Goal: Task Accomplishment & Management: Use online tool/utility

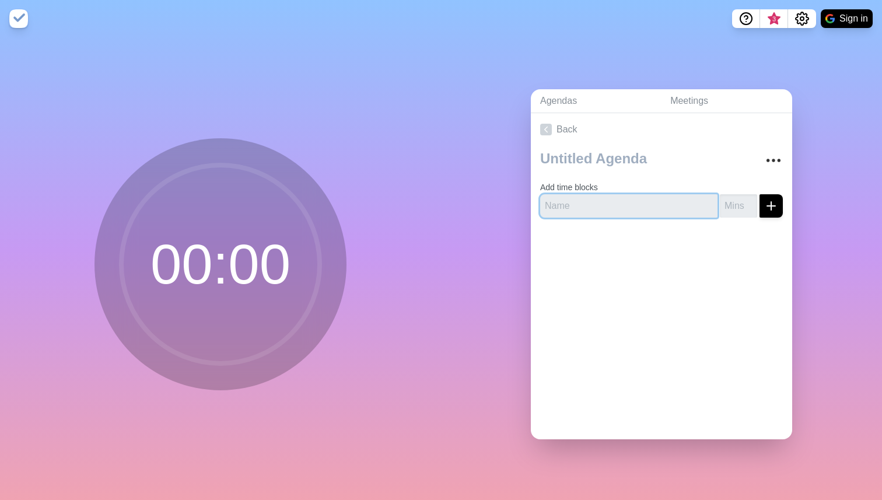
click at [613, 213] on input "text" at bounding box center [628, 205] width 177 height 23
type input "Inloop"
type input "5"
click at [772, 202] on icon "submit" at bounding box center [771, 206] width 14 height 14
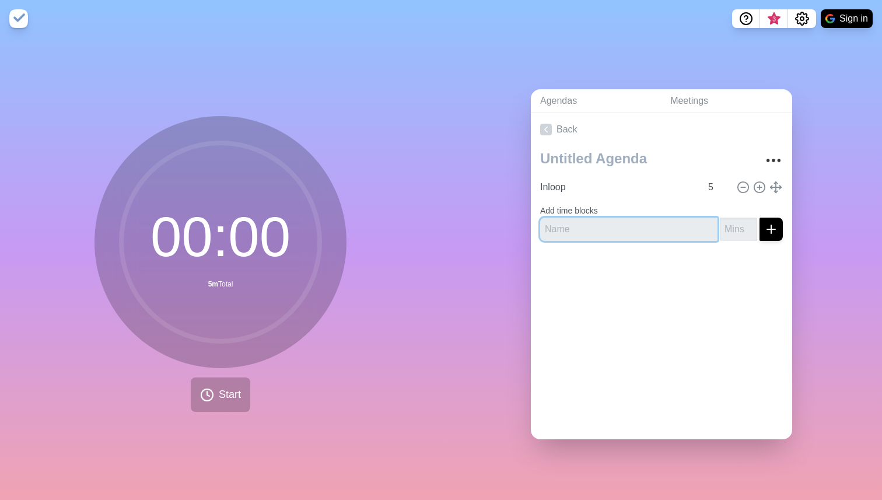
click at [586, 236] on input "text" at bounding box center [628, 229] width 177 height 23
type input "Update Merel / [PERSON_NAME]"
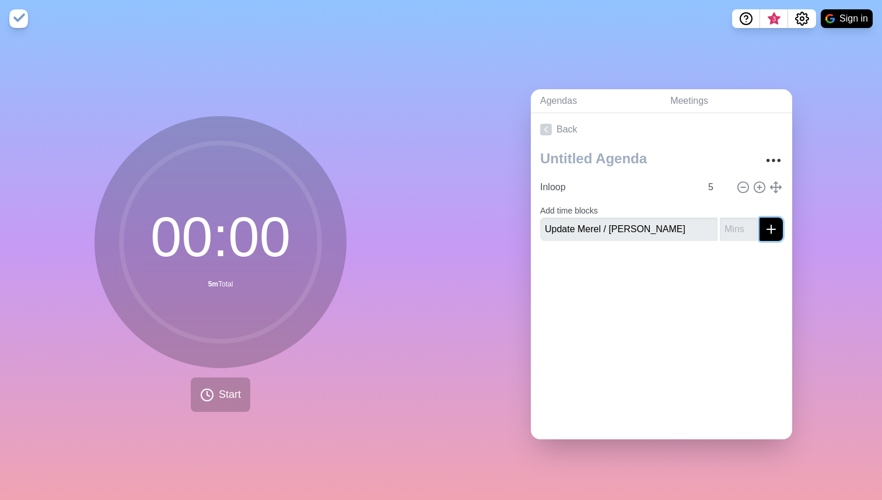
click at [766, 222] on icon "submit" at bounding box center [771, 229] width 14 height 14
type input "5"
click at [775, 231] on icon "submit" at bounding box center [771, 229] width 14 height 14
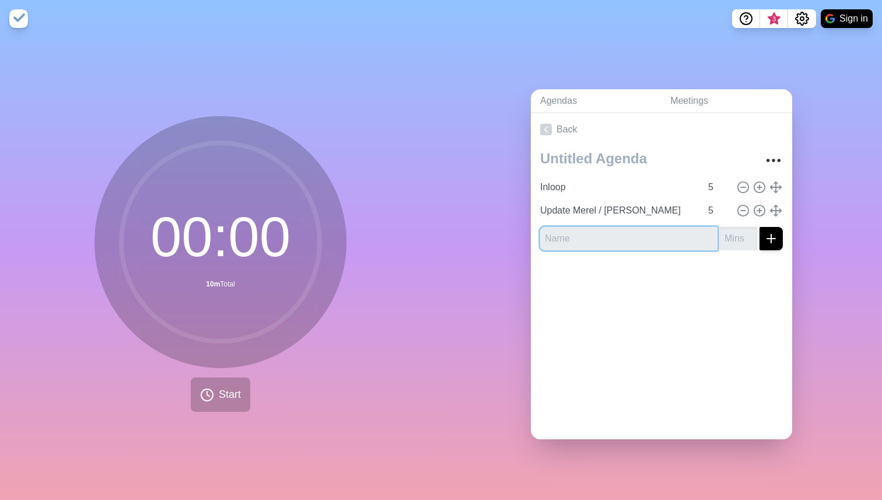
click at [636, 243] on input "text" at bounding box center [628, 238] width 177 height 23
type input "[PERSON_NAME] - M3"
click at [733, 233] on input "number" at bounding box center [738, 238] width 37 height 23
type input "4"
type input "5"
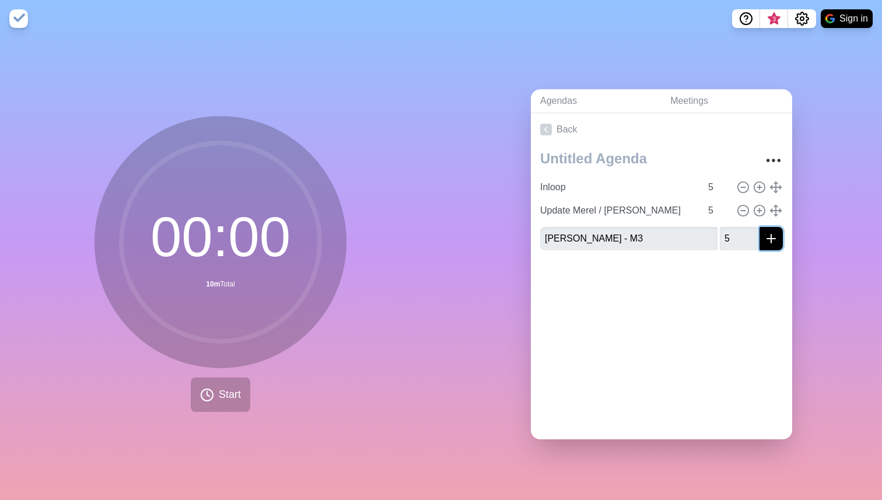
click at [768, 236] on icon "submit" at bounding box center [771, 239] width 14 height 14
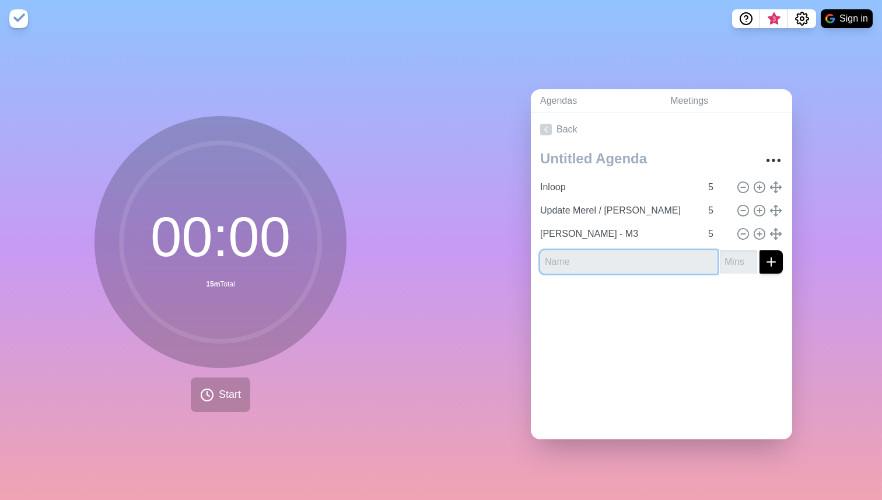
click at [601, 261] on input "text" at bounding box center [628, 261] width 177 height 23
